Goal: Task Accomplishment & Management: Manage account settings

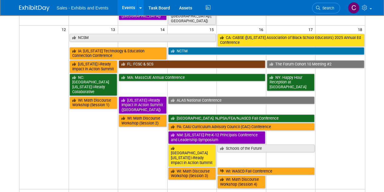
scroll to position [249, 0]
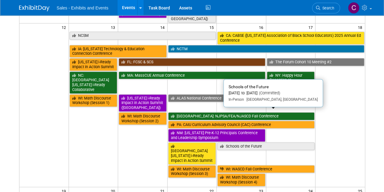
drag, startPoint x: 267, startPoint y: 113, endPoint x: 146, endPoint y: 113, distance: 120.9
click at [267, 142] on link "Schools of the Future" at bounding box center [265, 146] width 97 height 8
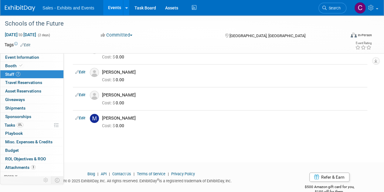
scroll to position [95, 0]
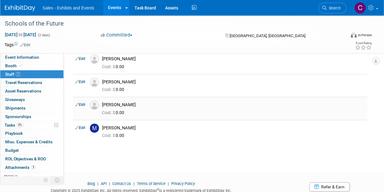
click at [82, 107] on td "Edit" at bounding box center [80, 108] width 15 height 23
click at [81, 103] on link "Edit" at bounding box center [80, 104] width 10 height 4
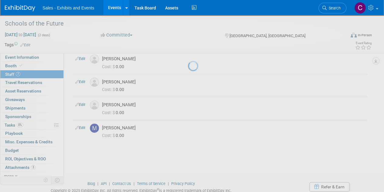
select select "0c7beecf-5ef2-4fb5-854c-cdff6719345f"
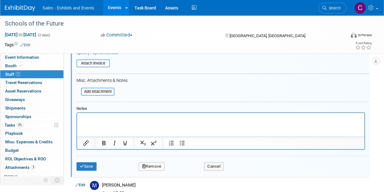
scroll to position [264, 0]
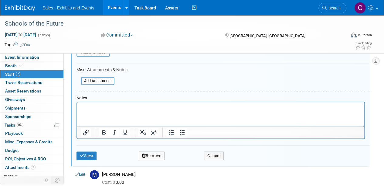
click at [152, 152] on button "Remove" at bounding box center [152, 155] width 26 height 9
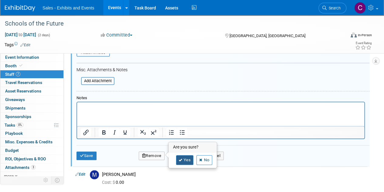
click at [183, 164] on link "Yes" at bounding box center [185, 160] width 18 height 10
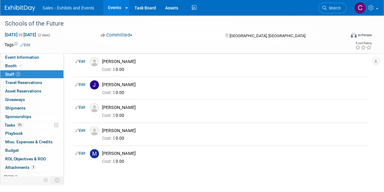
scroll to position [0, 0]
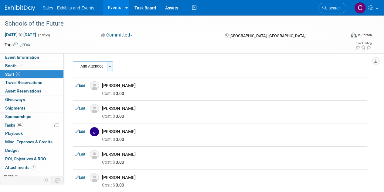
click at [110, 66] on span "button" at bounding box center [110, 66] width 2 height 1
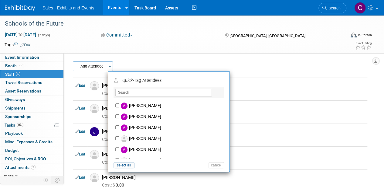
scroll to position [207, 0]
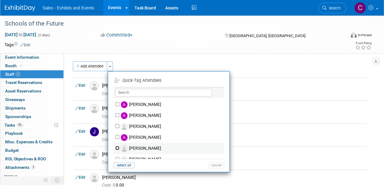
click at [118, 148] on input "Angie Gates" at bounding box center [117, 148] width 4 height 4
checkbox input "true"
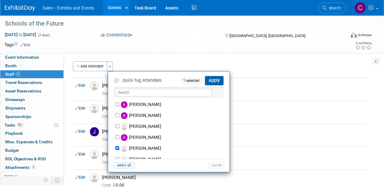
click at [213, 79] on button "Apply" at bounding box center [214, 80] width 19 height 9
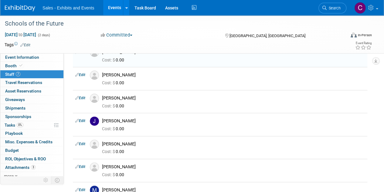
scroll to position [55, 0]
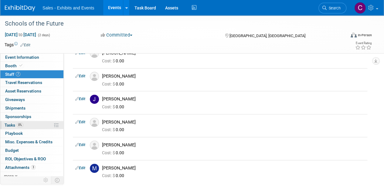
click at [6, 124] on span "Tasks 0%" at bounding box center [14, 124] width 19 height 5
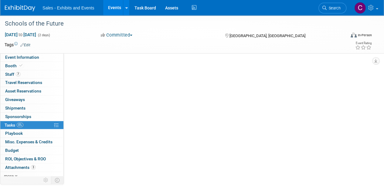
scroll to position [0, 0]
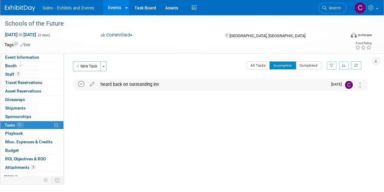
click at [84, 84] on icon at bounding box center [81, 84] width 6 height 6
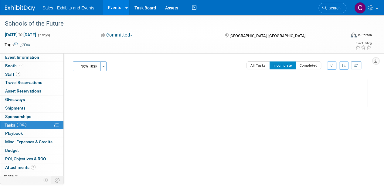
click at [117, 11] on link "Events" at bounding box center [114, 7] width 22 height 15
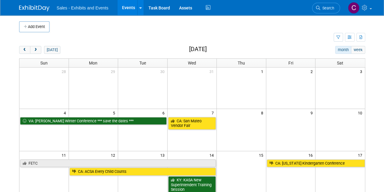
click at [38, 51] on button "next" at bounding box center [35, 50] width 11 height 8
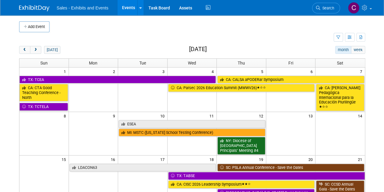
click at [38, 51] on button "next" at bounding box center [35, 50] width 11 height 8
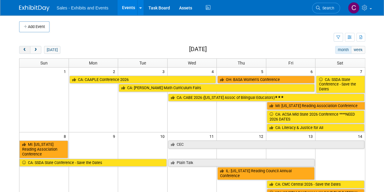
click at [24, 48] on span "prev" at bounding box center [24, 50] width 5 height 4
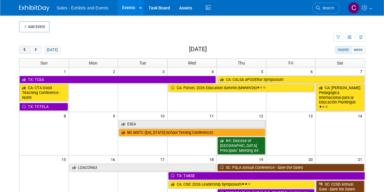
click at [24, 48] on span "prev" at bounding box center [24, 50] width 5 height 4
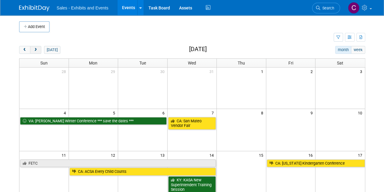
click at [37, 49] on span "next" at bounding box center [35, 50] width 5 height 4
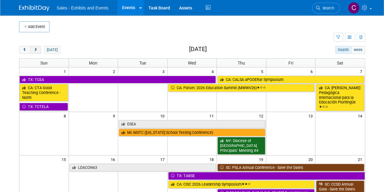
click at [37, 49] on span "next" at bounding box center [35, 50] width 5 height 4
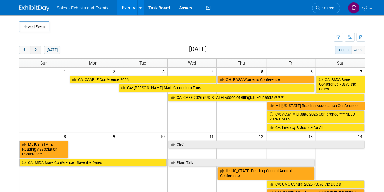
click at [37, 49] on span "next" at bounding box center [35, 50] width 5 height 4
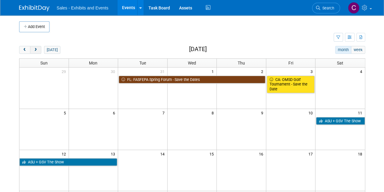
click at [37, 49] on span "next" at bounding box center [35, 50] width 5 height 4
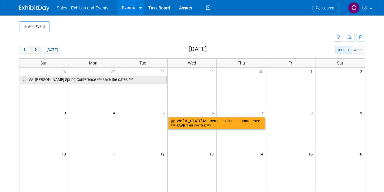
click at [37, 49] on span "next" at bounding box center [35, 50] width 5 height 4
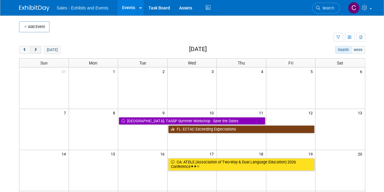
click at [37, 49] on span "next" at bounding box center [35, 50] width 5 height 4
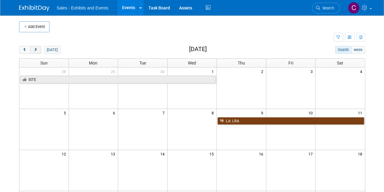
click at [37, 49] on span "next" at bounding box center [35, 50] width 5 height 4
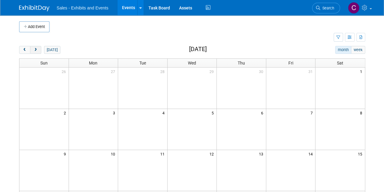
click at [37, 49] on span "next" at bounding box center [35, 50] width 5 height 4
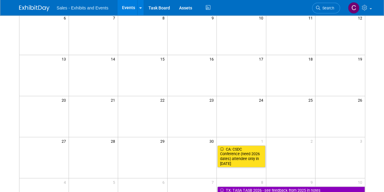
scroll to position [18, 0]
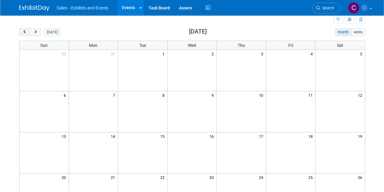
click at [27, 33] on button "prev" at bounding box center [24, 32] width 11 height 8
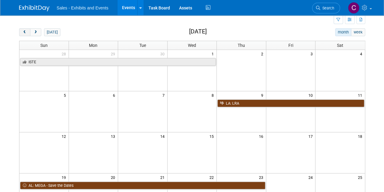
click at [27, 33] on button "prev" at bounding box center [24, 32] width 11 height 8
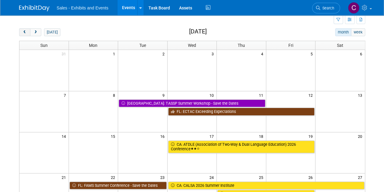
click at [27, 33] on button "prev" at bounding box center [24, 32] width 11 height 8
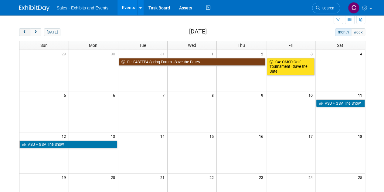
click at [27, 33] on button "prev" at bounding box center [24, 32] width 11 height 8
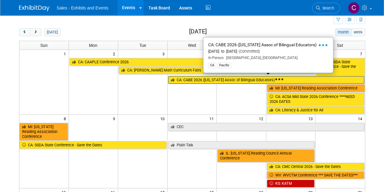
click at [195, 77] on link "CA: CABE 2026 ([US_STATE] Assoc of Bilingual Educators)" at bounding box center [266, 80] width 196 height 8
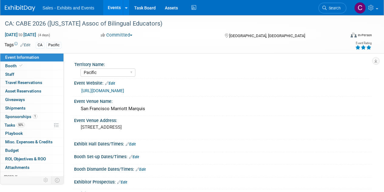
select select "Pacific"
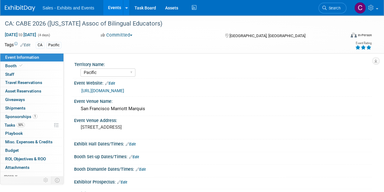
click at [113, 7] on link "Events" at bounding box center [114, 7] width 22 height 15
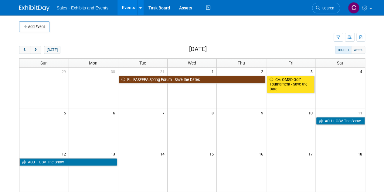
click at [33, 49] on span "next" at bounding box center [35, 50] width 5 height 4
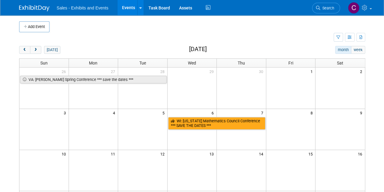
click at [33, 49] on span "next" at bounding box center [35, 50] width 5 height 4
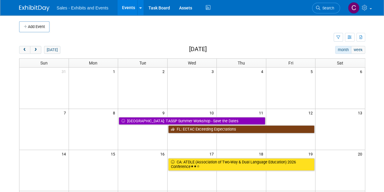
click at [33, 49] on span "next" at bounding box center [35, 50] width 5 height 4
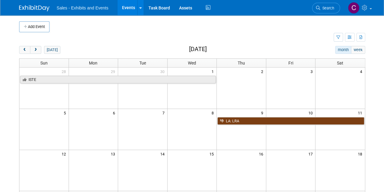
click at [33, 49] on span "next" at bounding box center [35, 50] width 5 height 4
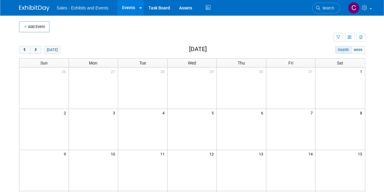
click at [33, 49] on span "next" at bounding box center [35, 50] width 5 height 4
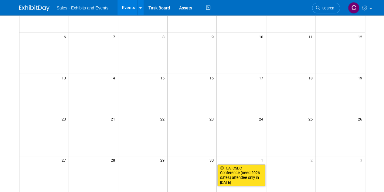
scroll to position [100, 0]
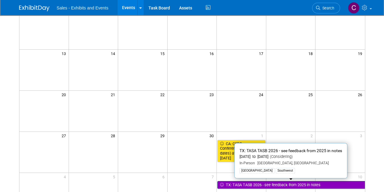
click at [273, 185] on link "TX: TASA TASB 2026 - see feedback from 2025 in notes" at bounding box center [290, 185] width 147 height 8
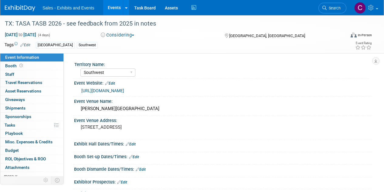
select select "Southwest"
